Goal: Check status

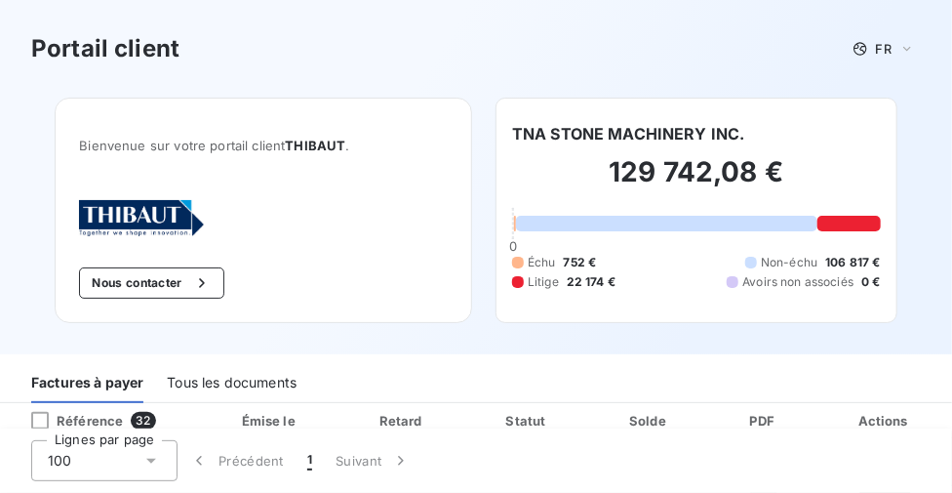
click at [428, 45] on div "Portail client FR" at bounding box center [476, 48] width 890 height 35
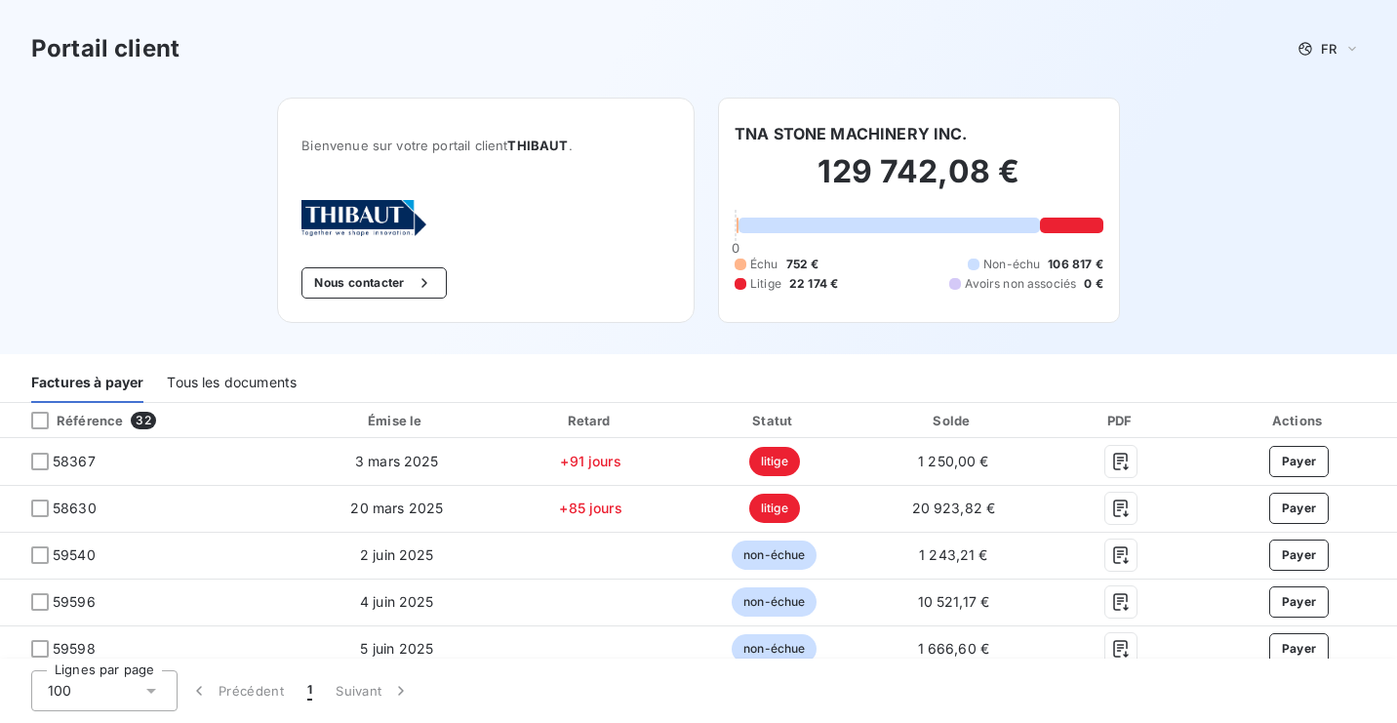
drag, startPoint x: 256, startPoint y: 379, endPoint x: 267, endPoint y: 376, distance: 12.1
click at [256, 378] on div "Tous les documents" at bounding box center [232, 382] width 130 height 41
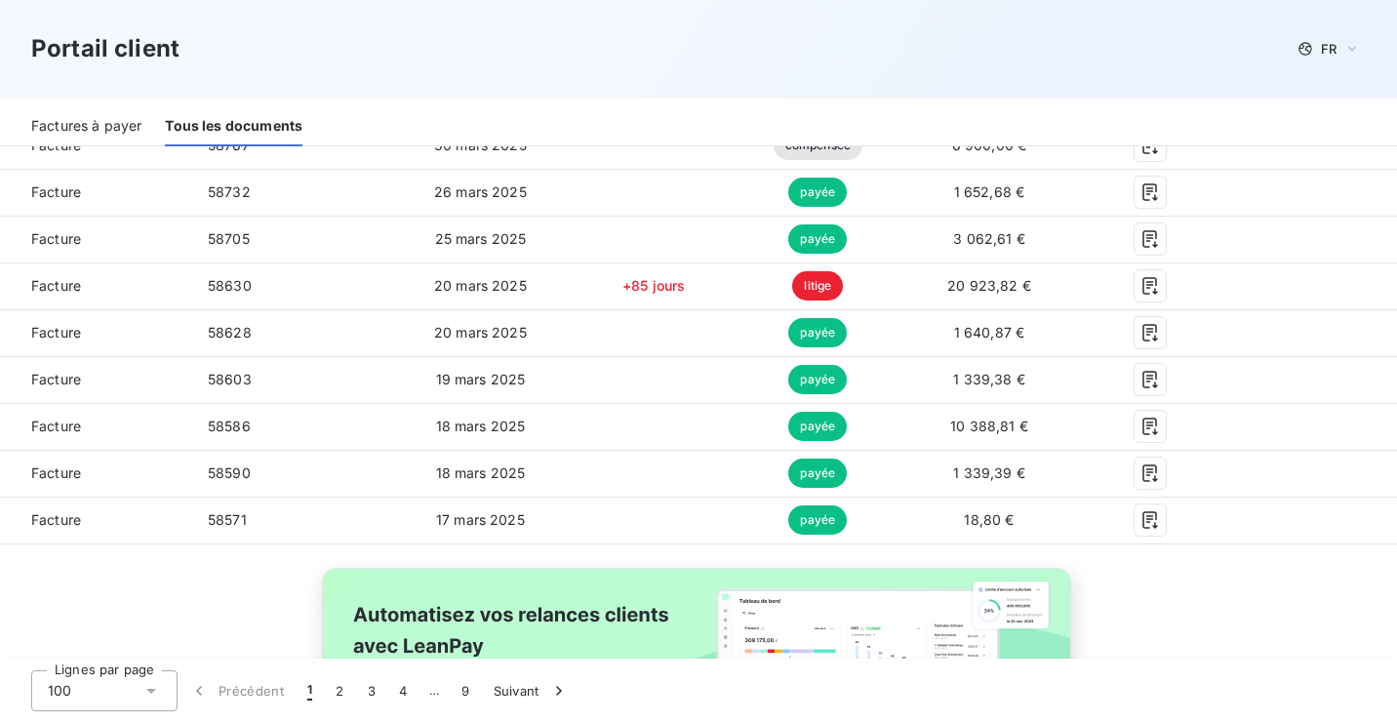
scroll to position [4723, 0]
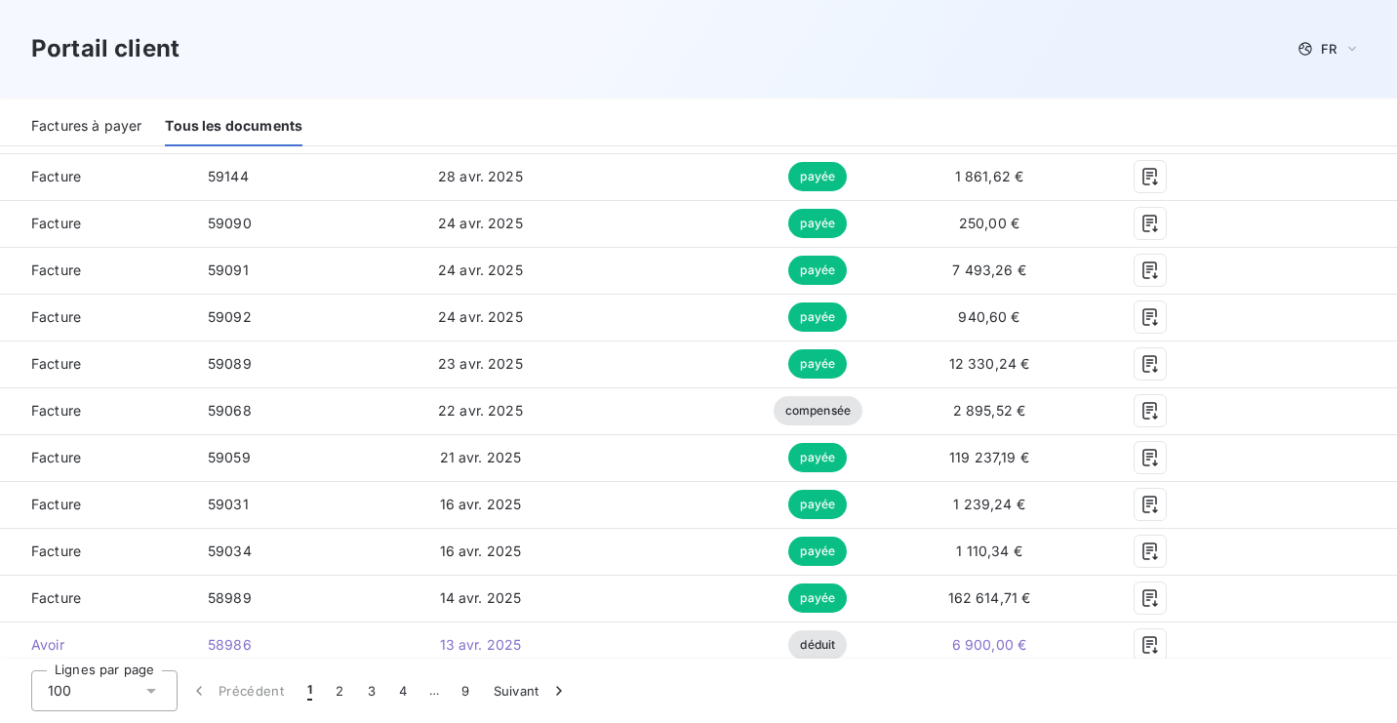
drag, startPoint x: 101, startPoint y: 121, endPoint x: 578, endPoint y: 170, distance: 478.6
click at [101, 121] on div "Factures à payer" at bounding box center [86, 125] width 110 height 41
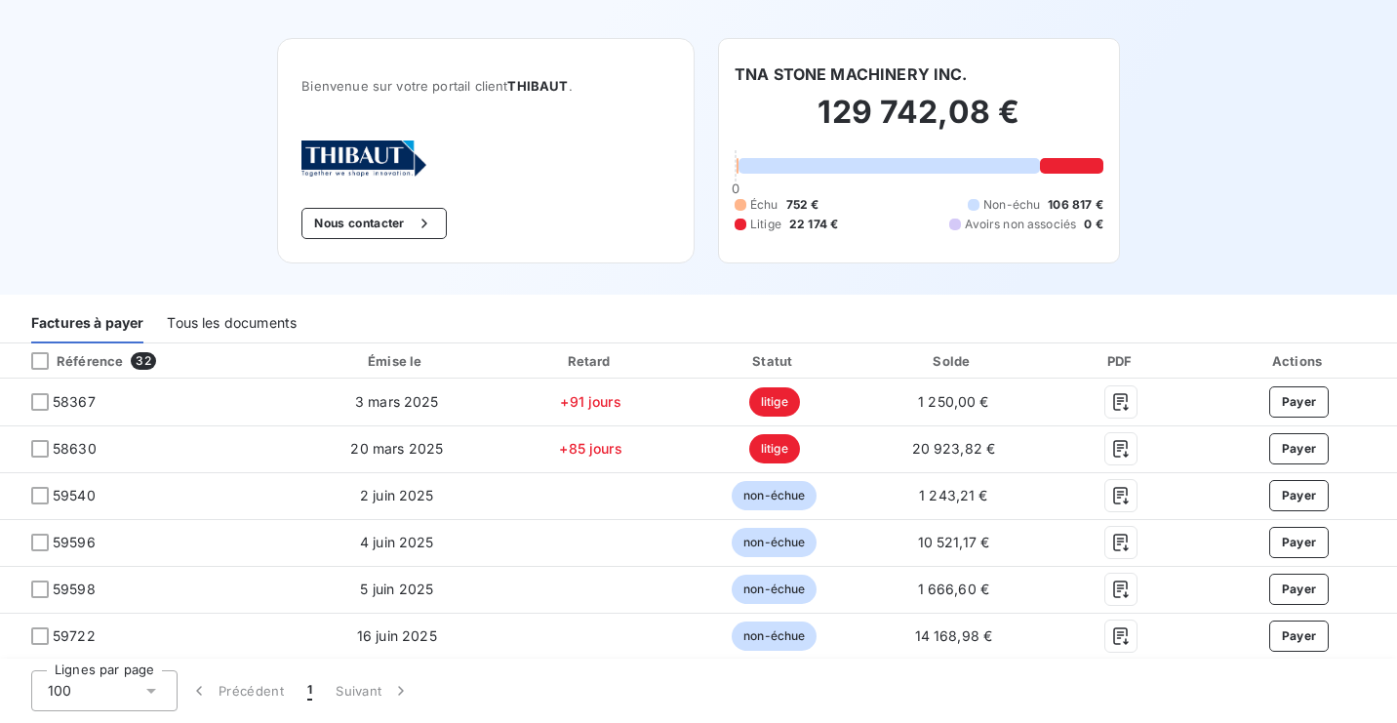
scroll to position [0, 0]
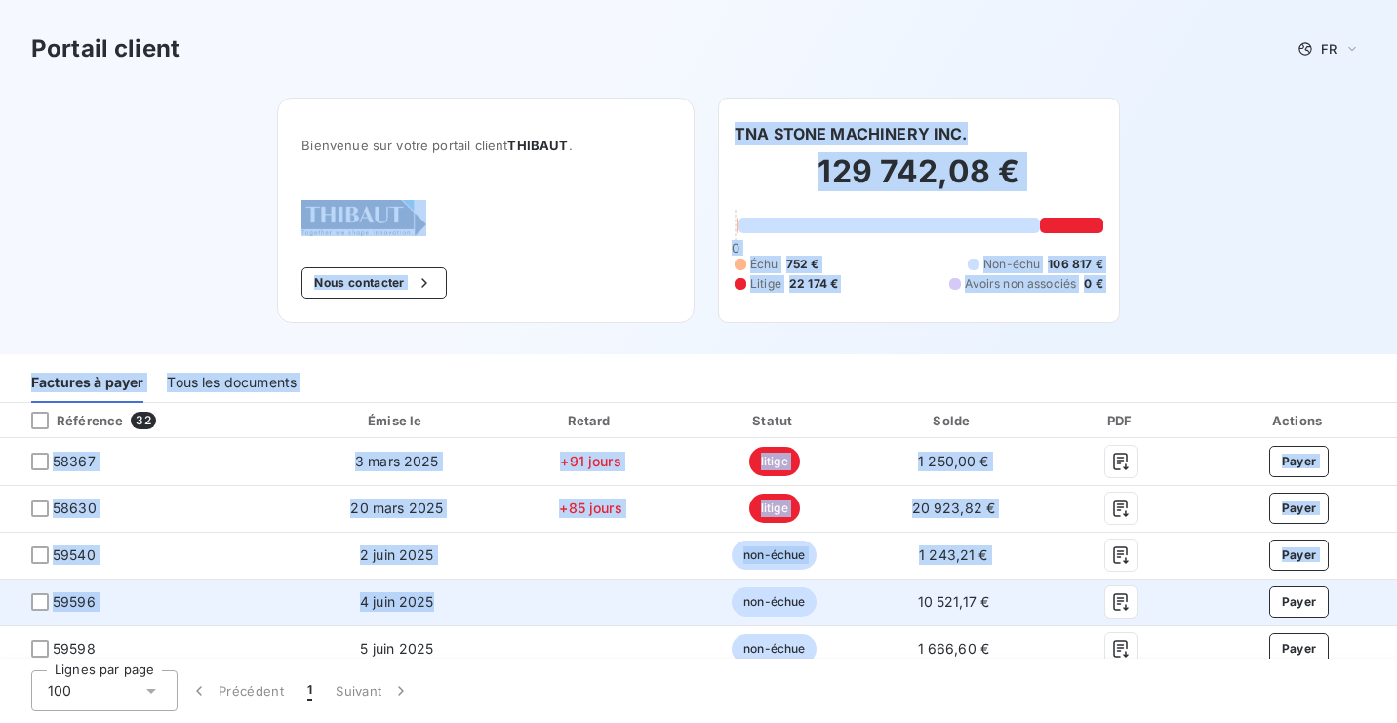
drag, startPoint x: -258, startPoint y: 468, endPoint x: 698, endPoint y: 596, distance: 963.6
click at [698, 492] on div "Portail client FR Bienvenue sur votre portail client THIBAUT . Nous contacter T…" at bounding box center [698, 361] width 1397 height 723
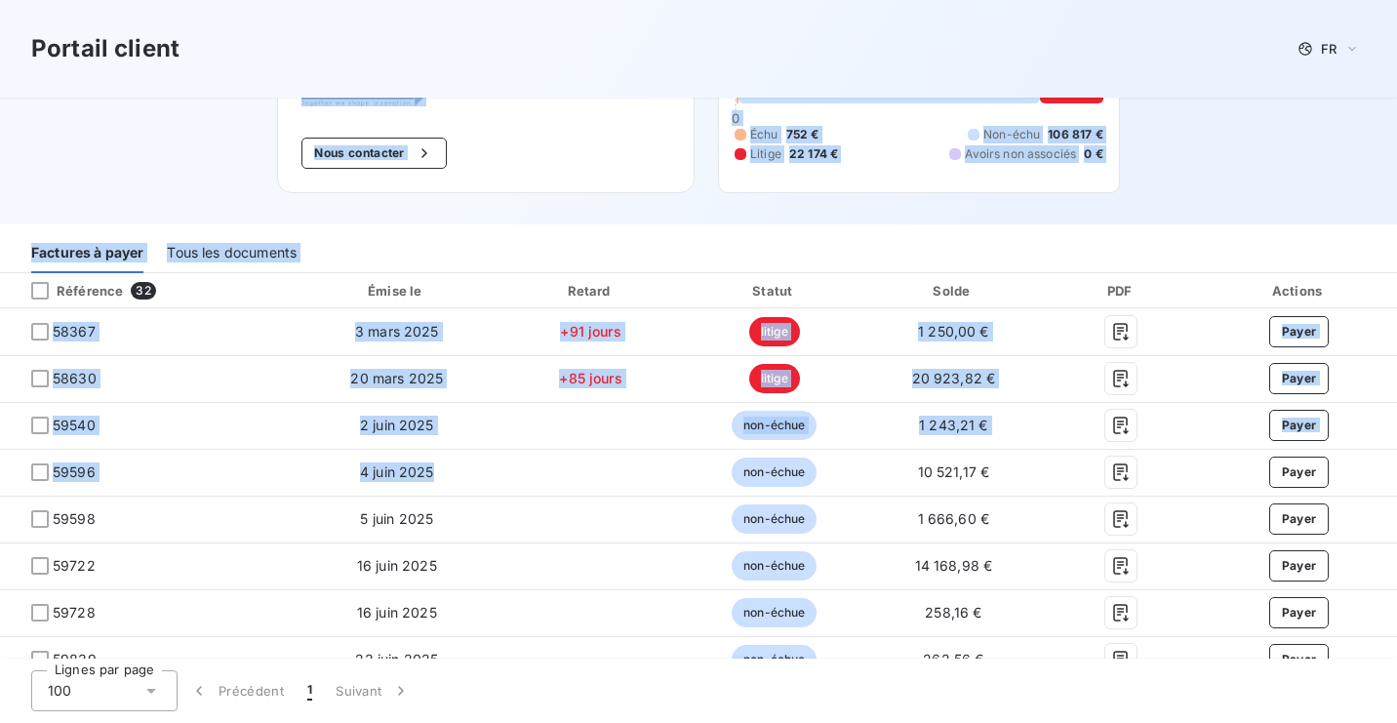
click at [620, 261] on div "Factures à payer Tous les documents" at bounding box center [698, 252] width 1397 height 41
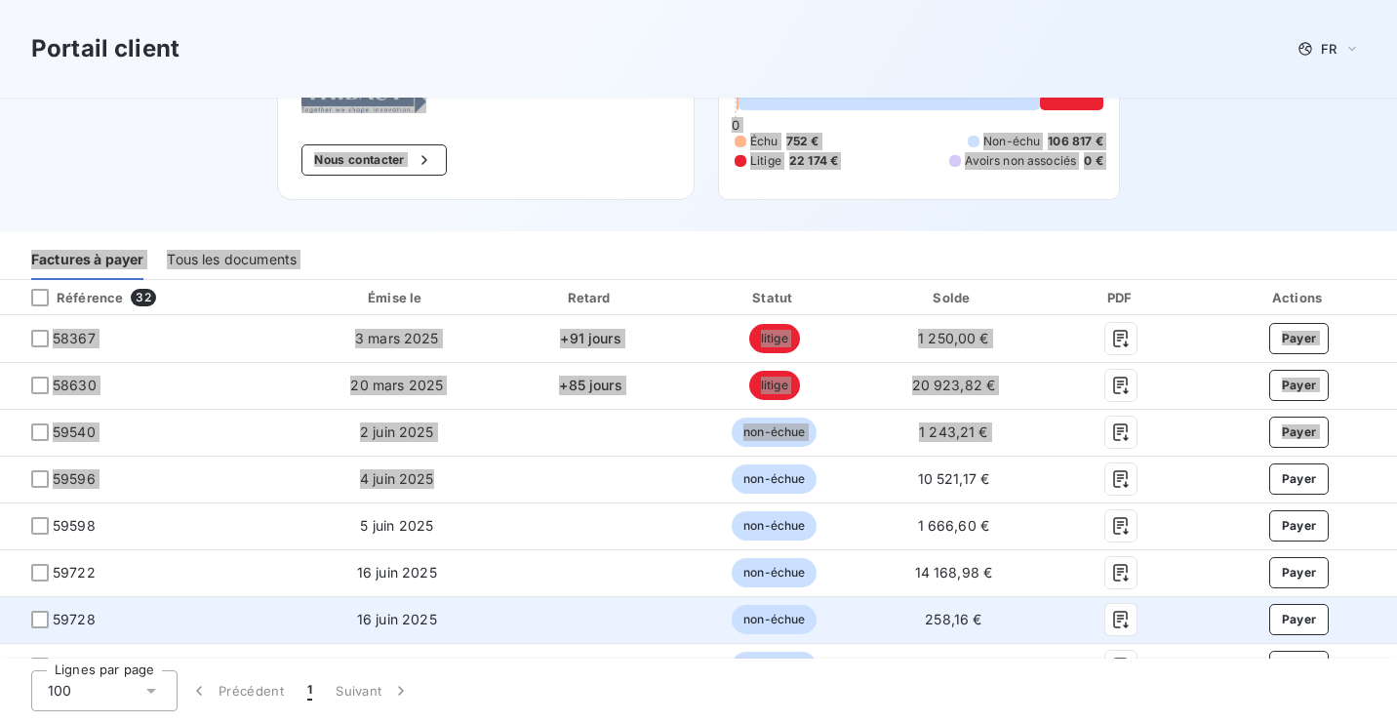
scroll to position [259, 0]
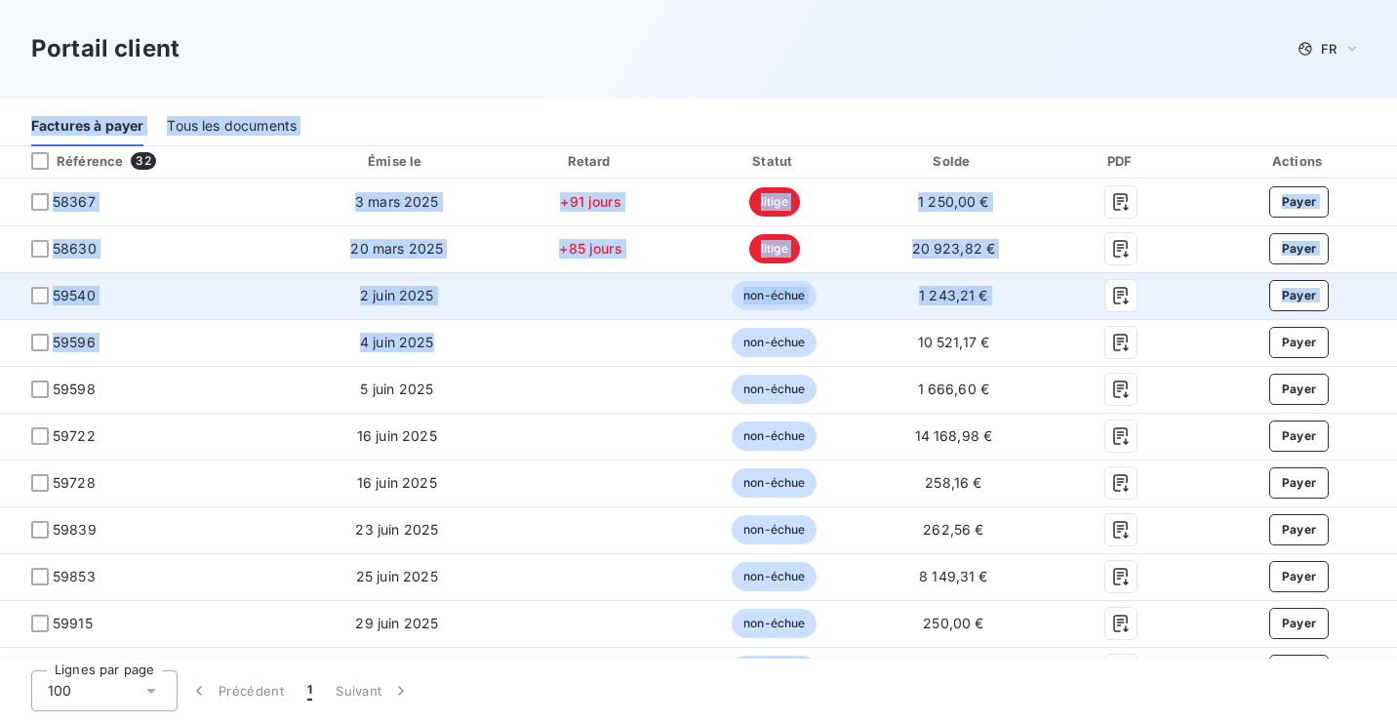
click at [951, 285] on td "1 243,21 €" at bounding box center [953, 295] width 177 height 47
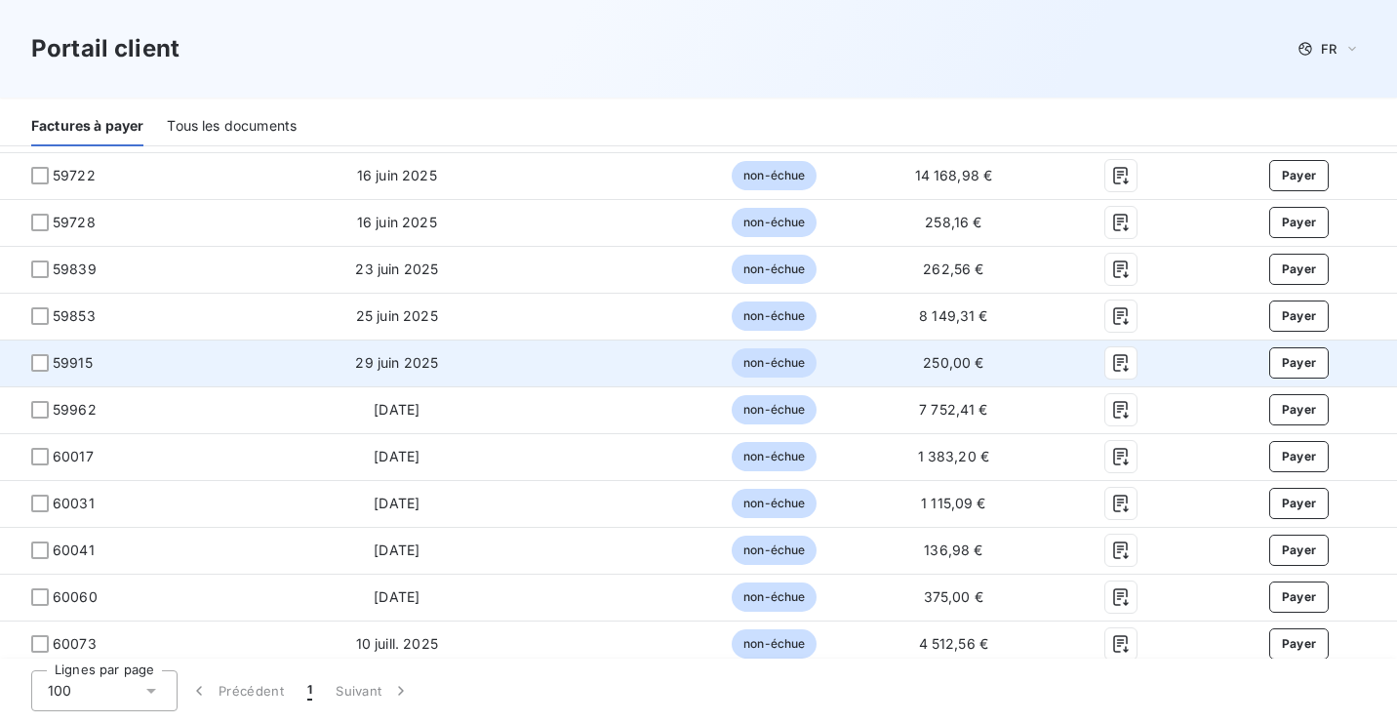
scroll to position [1171, 0]
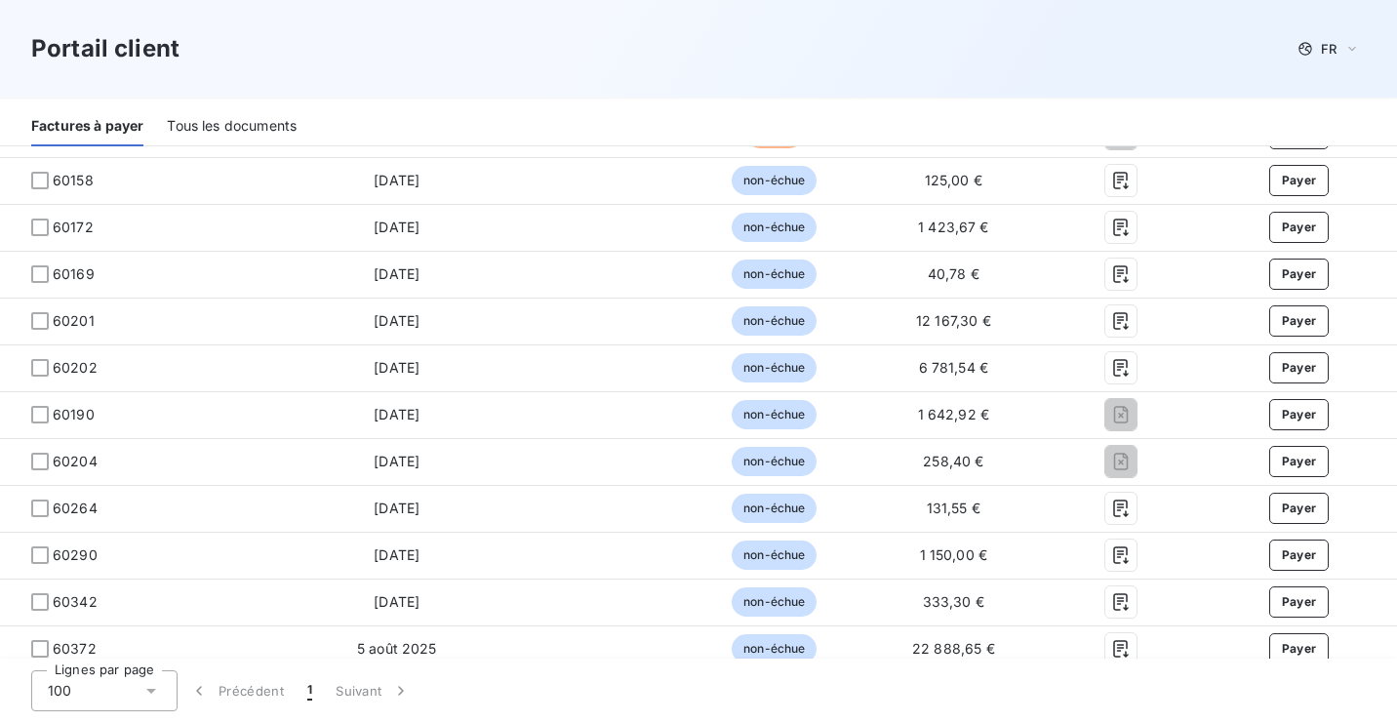
click at [234, 129] on div "Tous les documents" at bounding box center [232, 125] width 130 height 41
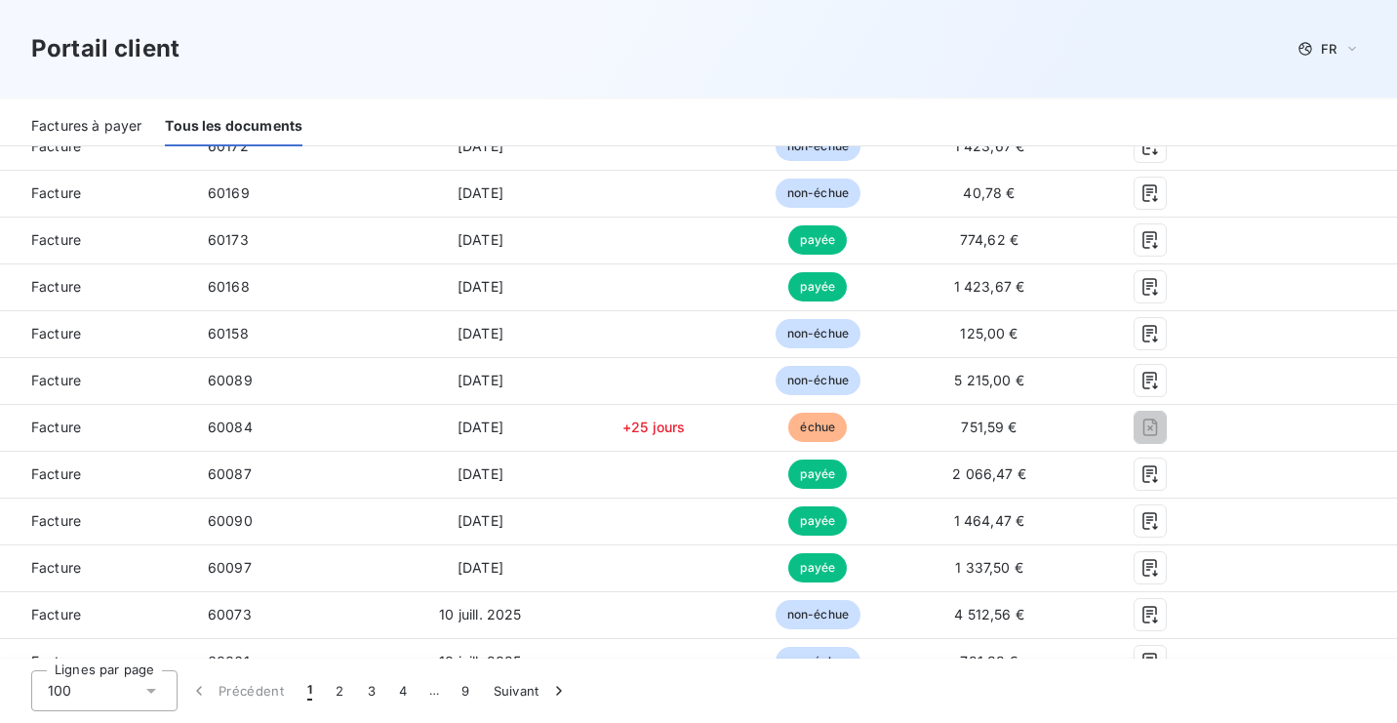
scroll to position [780, 0]
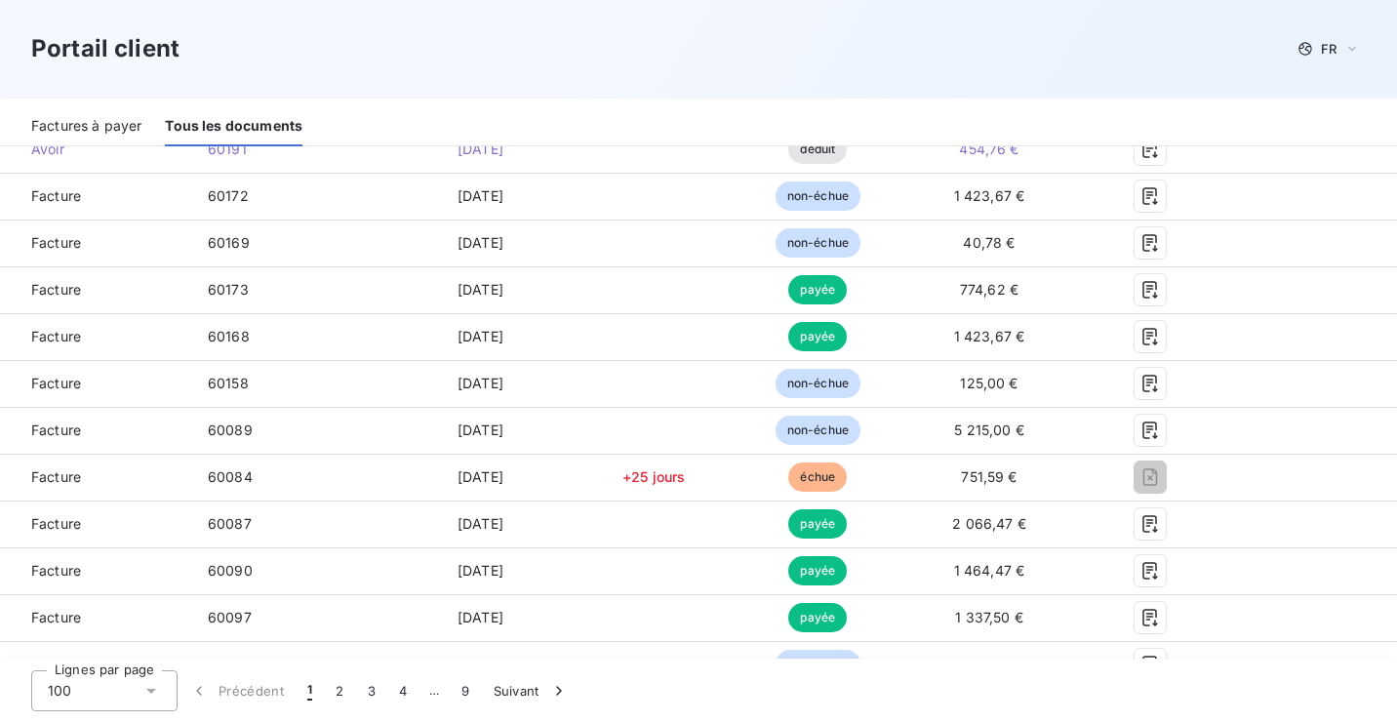
click at [96, 120] on div "Factures à payer" at bounding box center [86, 125] width 110 height 41
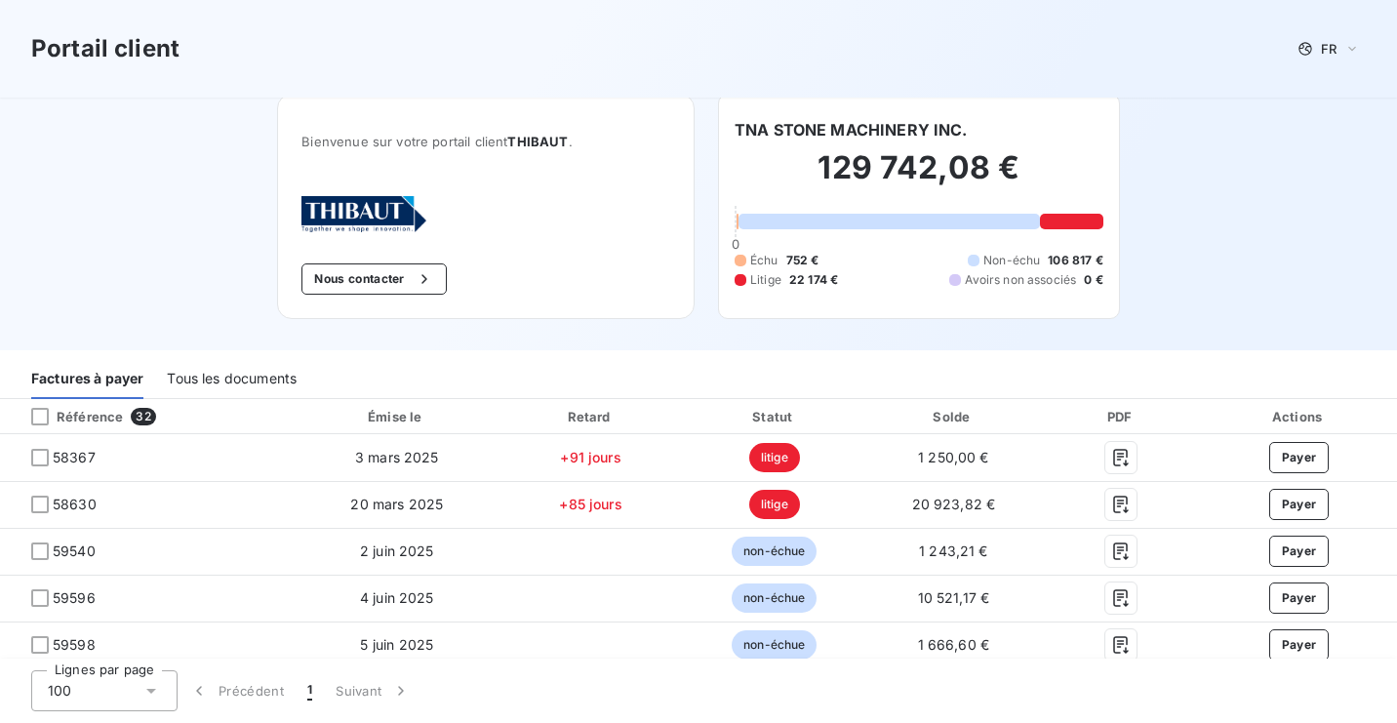
scroll to position [0, 0]
